Goal: Transaction & Acquisition: Purchase product/service

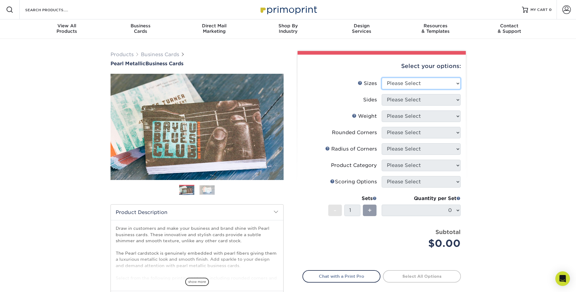
click at [450, 79] on select "Please Select 1.5" x 3.5" - Mini 1.75" x 3.5" - Mini 2" x 2" - Square 2" x 3" -…" at bounding box center [421, 84] width 79 height 12
click at [487, 79] on div "Products Business Cards Pearl Metallic Business Cards Previous Next" at bounding box center [288, 201] width 576 height 325
click at [121, 56] on link "Products" at bounding box center [122, 55] width 23 height 6
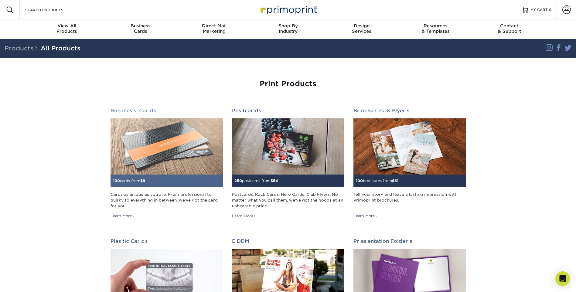
click at [190, 144] on img at bounding box center [167, 147] width 112 height 56
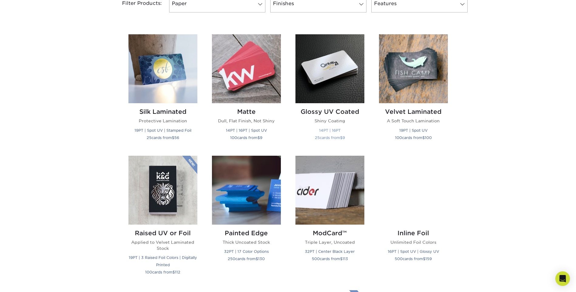
scroll to position [274, 0]
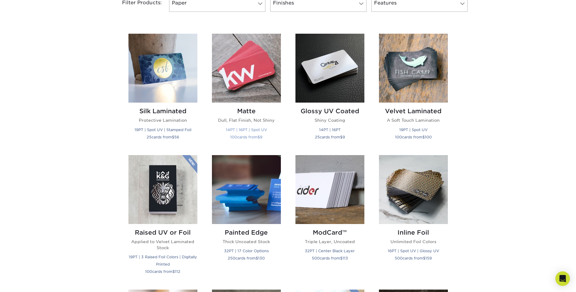
click at [263, 81] on img at bounding box center [246, 68] width 69 height 69
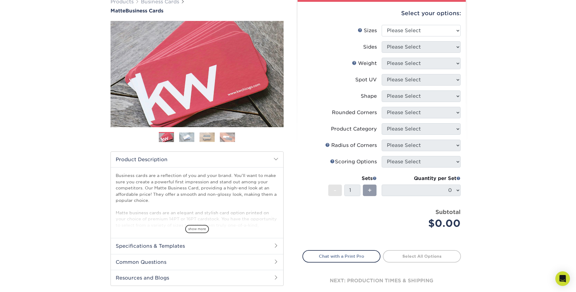
scroll to position [61, 0]
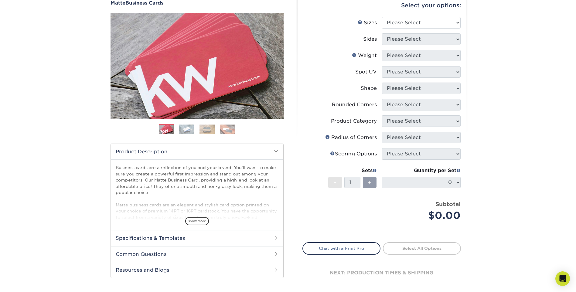
click at [196, 237] on h2 "Specifications & Templates" at bounding box center [197, 238] width 173 height 16
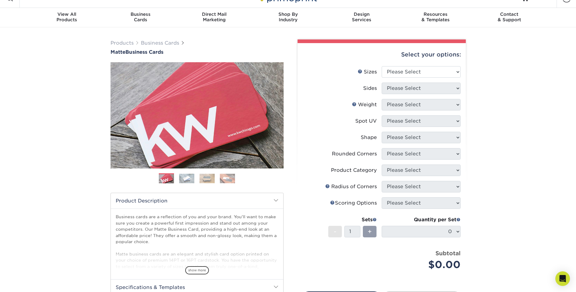
scroll to position [0, 0]
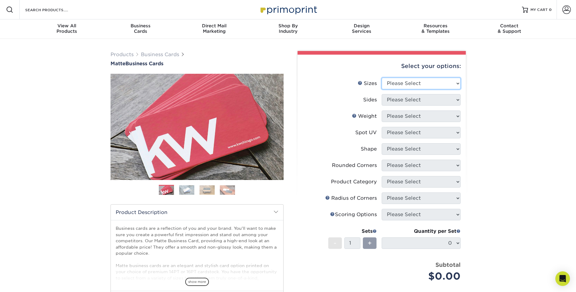
click at [427, 83] on select "Please Select 1.5" x 3.5" - Mini 1.75" x 3.5" - Mini 2" x 2" - Square 2" x 3" -…" at bounding box center [421, 84] width 79 height 12
click at [497, 81] on div "Products Business Cards Matte Business Cards Previous Next 100 $ 9" at bounding box center [288, 254] width 576 height 430
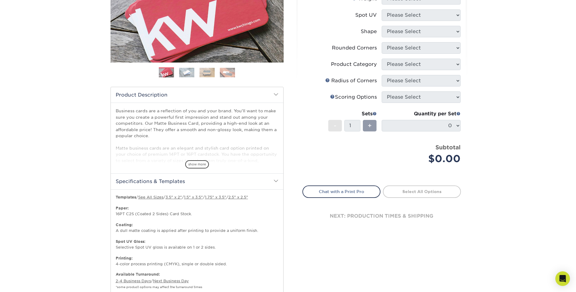
scroll to position [152, 0]
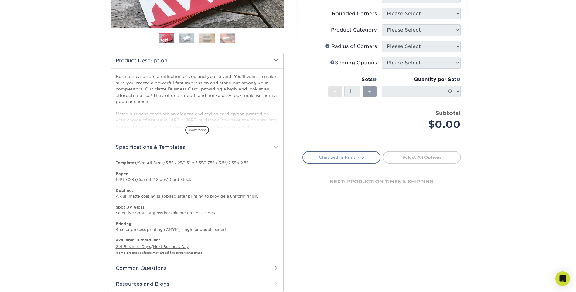
click at [366, 157] on link "Chat with a Print Pro" at bounding box center [342, 157] width 78 height 12
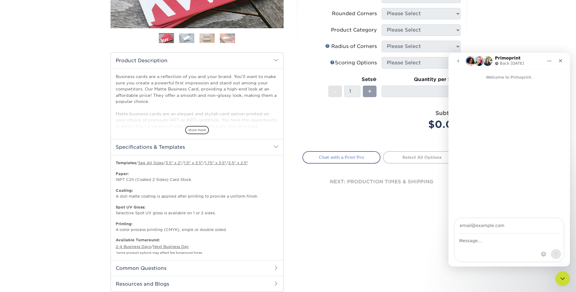
scroll to position [0, 0]
click at [372, 160] on link "Chat with a Print Pro" at bounding box center [342, 157] width 78 height 12
click at [560, 61] on icon "Close" at bounding box center [561, 60] width 5 height 5
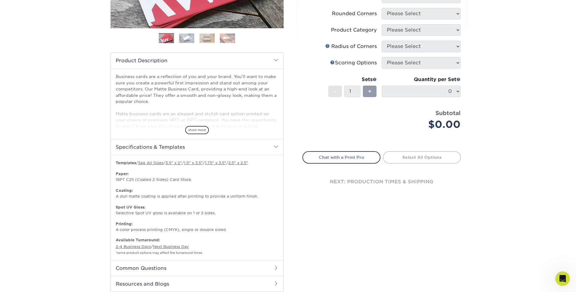
click at [428, 159] on link "Select All Options" at bounding box center [422, 157] width 78 height 12
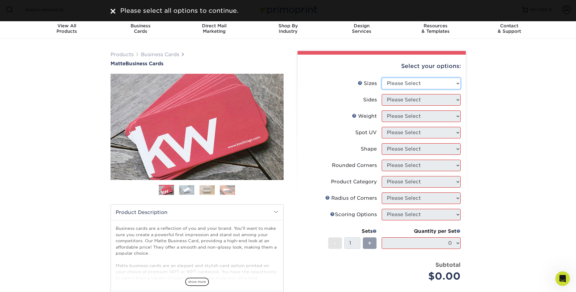
click at [440, 87] on select "Please Select 1.5" x 3.5" - Mini 1.75" x 3.5" - Mini 2" x 2" - Square 2" x 3" -…" at bounding box center [421, 84] width 79 height 12
click at [382, 78] on select "Please Select 1.5" x 3.5" - Mini 1.75" x 3.5" - Mini 2" x 2" - Square 2" x 3" -…" at bounding box center [421, 84] width 79 height 12
click at [429, 102] on select "Please Select Print Both Sides Print Front Only" at bounding box center [421, 100] width 79 height 12
click at [382, 94] on select "Please Select Print Both Sides Print Front Only" at bounding box center [421, 100] width 79 height 12
click at [442, 85] on select "Please Select 1.5" x 3.5" - Mini 1.75" x 3.5" - Mini 2" x 2" - Square 2" x 3" -…" at bounding box center [421, 84] width 79 height 12
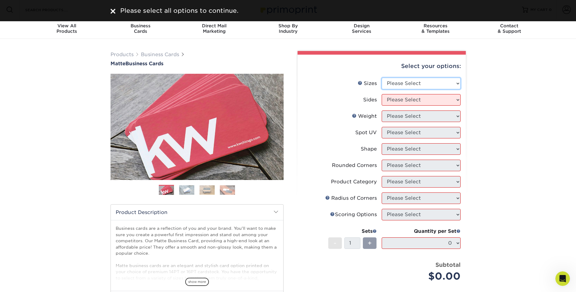
click at [382, 78] on select "Please Select 1.5" x 3.5" - Mini 1.75" x 3.5" - Mini 2" x 2" - Square 2" x 3" -…" at bounding box center [421, 84] width 79 height 12
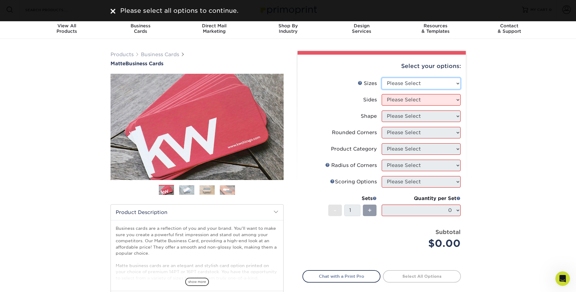
click at [434, 87] on select "Please Select 1.5" x 3.5" - Mini 1.75" x 3.5" - Mini 2" x 2" - Square 2" x 3" -…" at bounding box center [421, 84] width 79 height 12
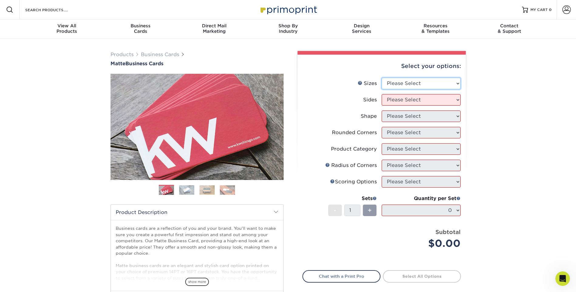
select select "1.50x3.50"
click at [382, 78] on select "Please Select 1.5" x 3.5" - Mini 1.75" x 3.5" - Mini 2" x 2" - Square 2" x 3" -…" at bounding box center [421, 84] width 79 height 12
click at [424, 101] on select "Please Select Print Both Sides Print Front Only" at bounding box center [421, 100] width 79 height 12
select select "13abbda7-1d64-4f25-8bb2-c179b224825d"
click at [382, 94] on select "Please Select Print Both Sides Print Front Only" at bounding box center [421, 100] width 79 height 12
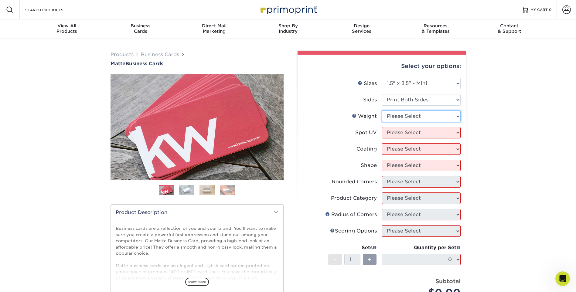
click at [412, 116] on select "Please Select 16PT 14PT" at bounding box center [421, 117] width 79 height 12
select select "16PT"
click at [382, 111] on select "Please Select 16PT 14PT" at bounding box center [421, 117] width 79 height 12
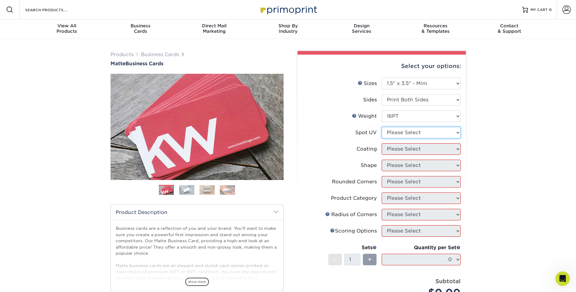
click at [403, 133] on select "Please Select No Spot UV Front and Back (Both Sides) Front Only Back Only" at bounding box center [421, 133] width 79 height 12
select select "3"
click at [382, 127] on select "Please Select No Spot UV Front and Back (Both Sides) Front Only Back Only" at bounding box center [421, 133] width 79 height 12
click at [399, 152] on select at bounding box center [421, 149] width 79 height 12
click at [382, 143] on select at bounding box center [421, 149] width 79 height 12
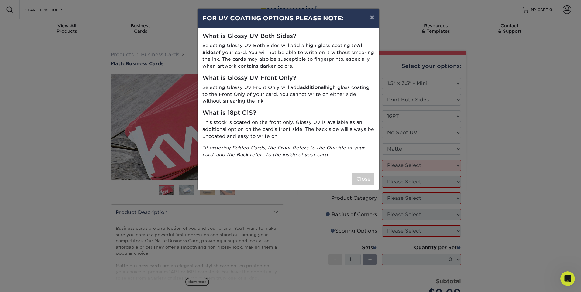
click at [399, 169] on div "× FOR UV COATING OPTIONS PLEASE NOTE: What is Glossy UV Both Sides? Selecting G…" at bounding box center [290, 146] width 581 height 292
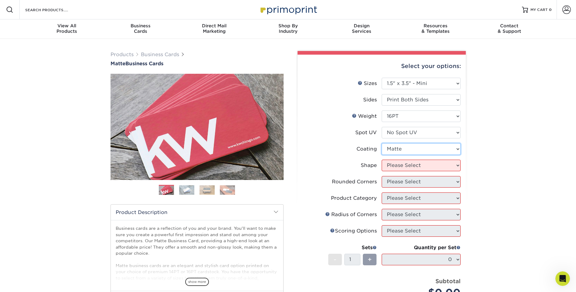
click at [400, 154] on select at bounding box center [421, 149] width 79 height 12
click at [401, 151] on select at bounding box center [421, 149] width 79 height 12
click at [399, 151] on select at bounding box center [421, 149] width 79 height 12
click at [382, 143] on select at bounding box center [421, 149] width 79 height 12
click at [400, 147] on select at bounding box center [421, 149] width 79 height 12
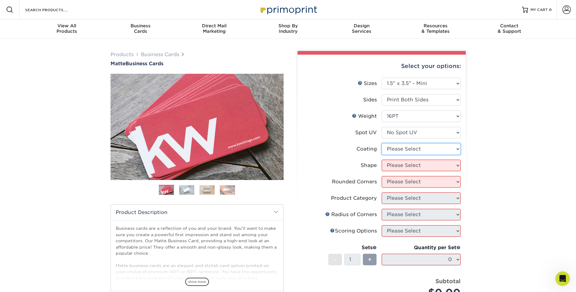
select select "121bb7b5-3b4d-429f-bd8d-bbf80e953313"
click at [382, 143] on select at bounding box center [421, 149] width 79 height 12
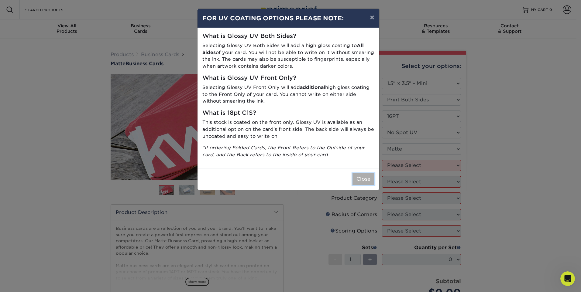
click at [358, 180] on button "Close" at bounding box center [364, 180] width 22 height 12
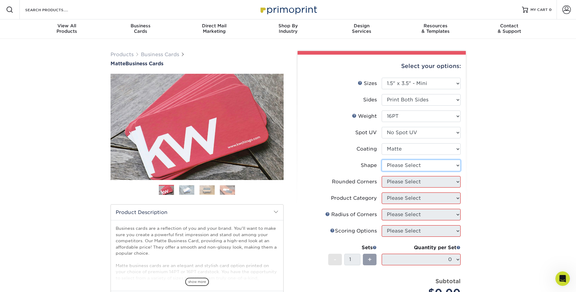
click at [411, 169] on select "Please Select Standard" at bounding box center [421, 166] width 79 height 12
select select "standard"
click at [382, 160] on select "Please Select Standard" at bounding box center [421, 166] width 79 height 12
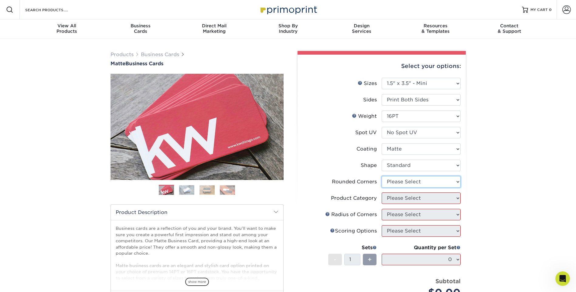
click at [416, 182] on select "Please Select Yes - Round 2 Corners Yes - Round 4 Corners No" at bounding box center [421, 182] width 79 height 12
select select "76a3b848-63b4-4449-aad1-d9e81d5a60f5"
click at [382, 176] on select "Please Select Yes - Round 2 Corners Yes - Round 4 Corners No" at bounding box center [421, 182] width 79 height 12
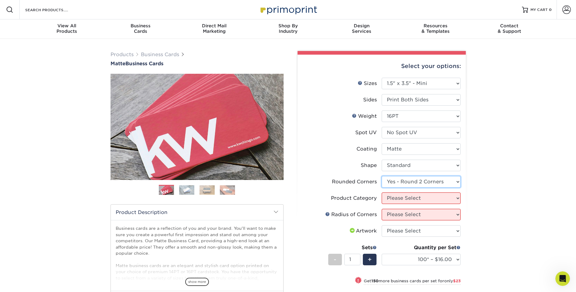
click at [438, 184] on select "Please Select Yes - Round 2 Corners Yes - Round 4 Corners No" at bounding box center [421, 182] width 79 height 12
click at [481, 203] on div "Products Business Cards Matte Business Cards Previous Next 100 $ 9" at bounding box center [288, 254] width 576 height 430
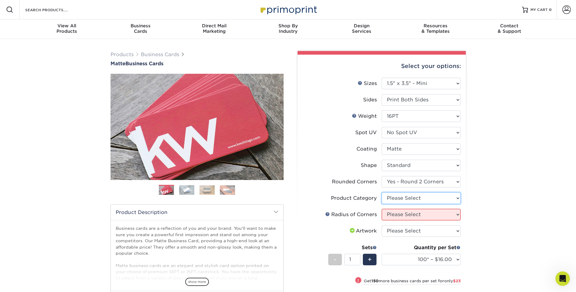
click at [442, 201] on select "Please Select Business Cards" at bounding box center [421, 199] width 79 height 12
select select "3b5148f1-0588-4f88-a218-97bcfdce65c1"
click at [382, 193] on select "Please Select Business Cards" at bounding box center [421, 199] width 79 height 12
click at [426, 218] on select "Please Select Rounded 1/8" Rounded 1/4"" at bounding box center [421, 215] width 79 height 12
select select "589680c7-ee9a-431b-9d12-d7aeb1386a97"
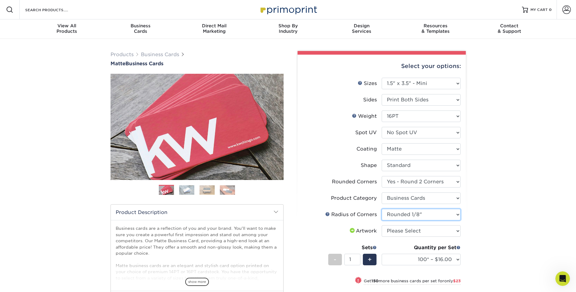
click at [382, 209] on select "Please Select Rounded 1/8" Rounded 1/4"" at bounding box center [421, 215] width 79 height 12
click at [421, 236] on select "Please Select I will upload files I need a design - $100" at bounding box center [421, 231] width 79 height 12
select select "design"
click at [382, 225] on select "Please Select I will upload files I need a design - $100" at bounding box center [421, 231] width 79 height 12
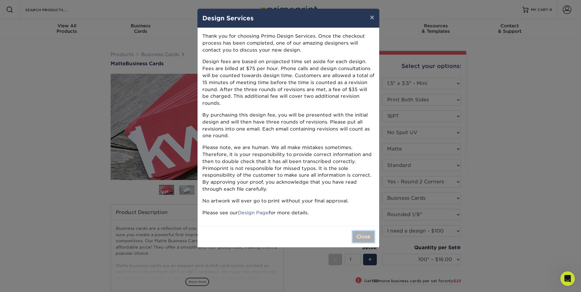
click at [360, 231] on button "Close" at bounding box center [364, 237] width 22 height 12
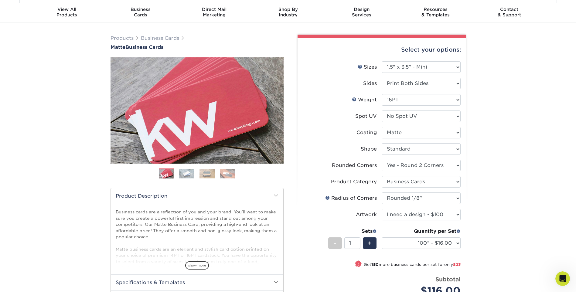
scroll to position [30, 0]
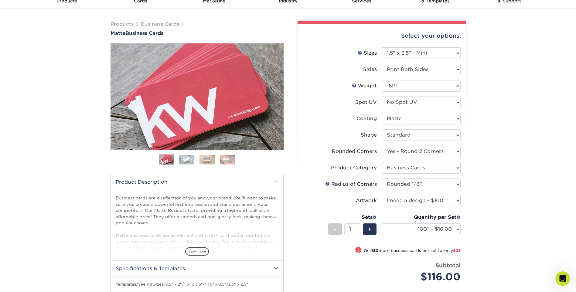
click at [37, 49] on div "Products Business Cards Matte Business Cards Previous Next 100 $ 9" at bounding box center [288, 224] width 576 height 430
